Goal: Transaction & Acquisition: Purchase product/service

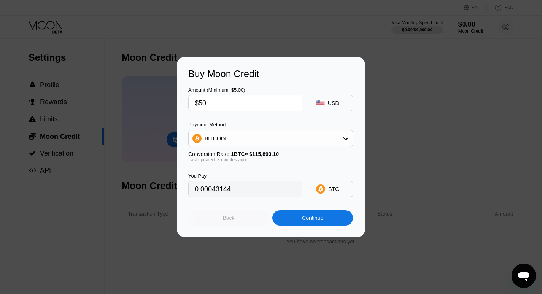
click at [226, 219] on div "Back" at bounding box center [229, 218] width 12 height 6
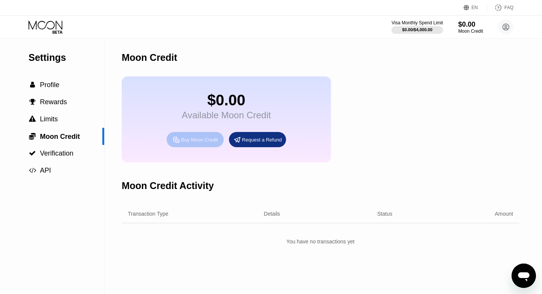
click at [190, 143] on div "Buy Moon Credit" at bounding box center [199, 140] width 37 height 6
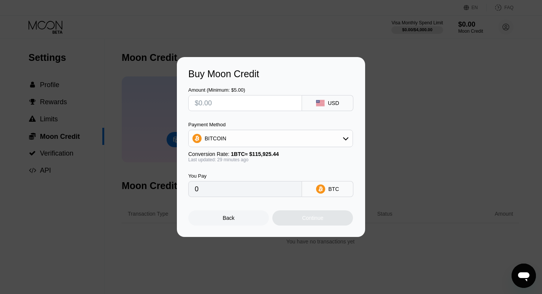
click at [238, 99] on input "text" at bounding box center [245, 103] width 101 height 15
type input "$5"
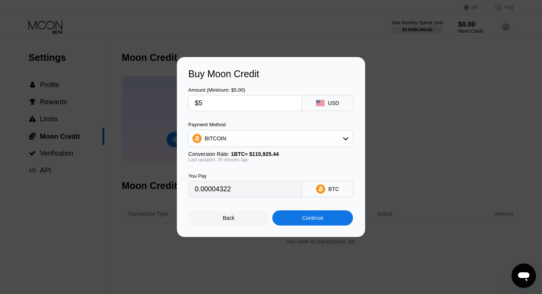
type input "0.00004322"
type input "$50"
type input "0.00043216"
type input "$50"
click at [324, 221] on div "Continue" at bounding box center [312, 218] width 21 height 6
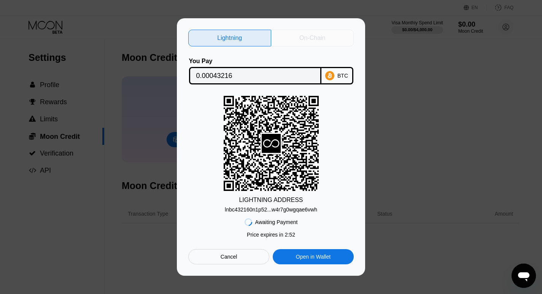
click at [308, 36] on div "On-Chain" at bounding box center [313, 38] width 26 height 8
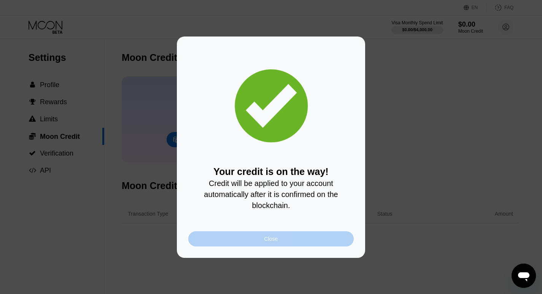
click at [279, 241] on div "Close" at bounding box center [271, 238] width 166 height 15
